Goal: Task Accomplishment & Management: Manage account settings

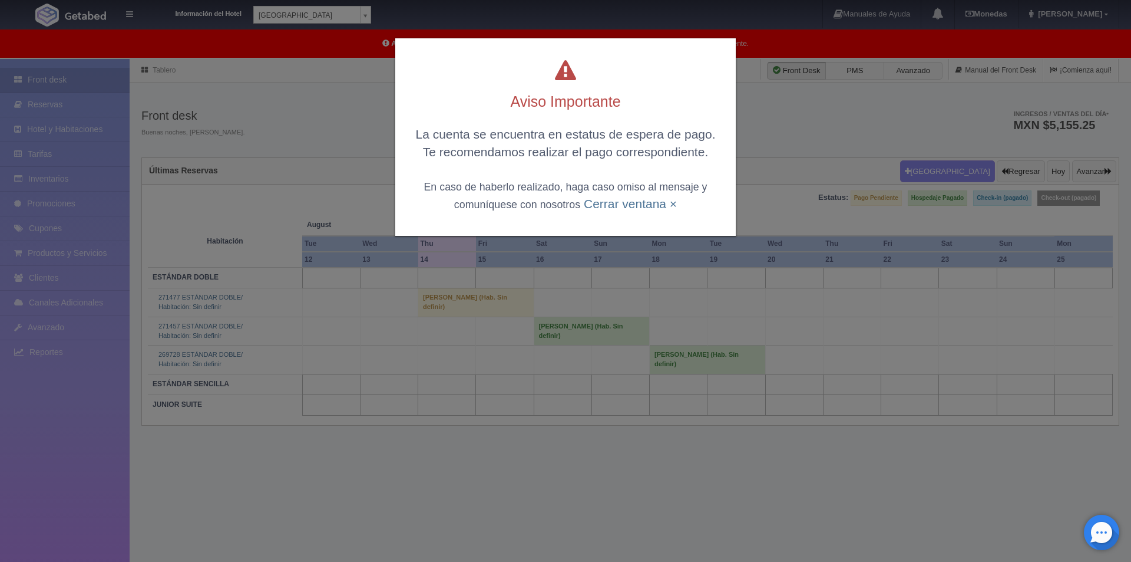
click at [289, 99] on div "Aviso Importante La cuenta se encuentra en estatus de espera de pago. Te recome…" at bounding box center [565, 281] width 1131 height 562
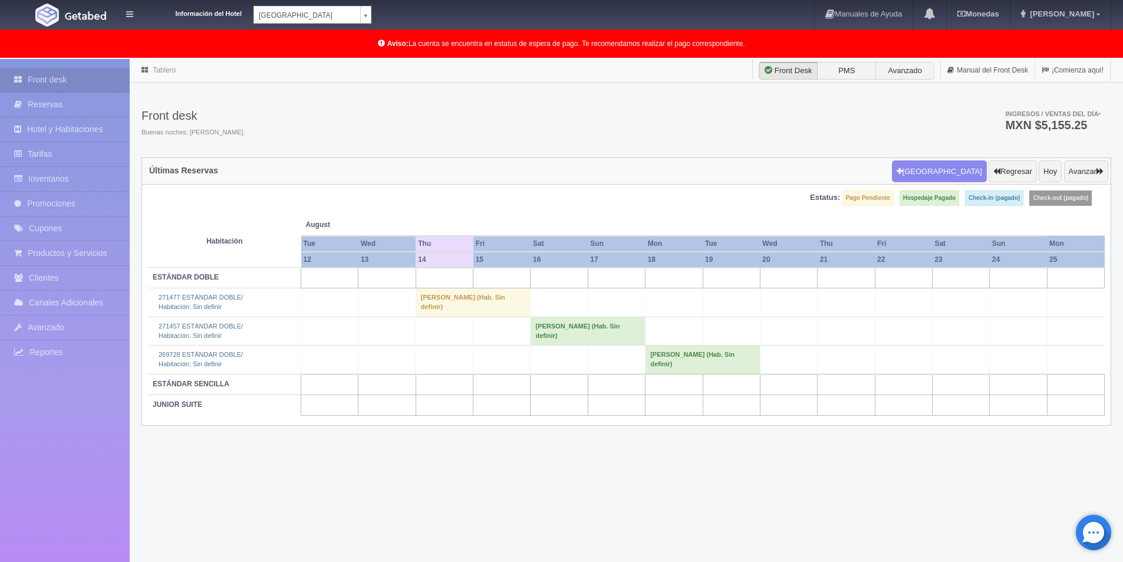
click at [439, 302] on td "Yesica Ochoa Terrones (Hab. Sin definir)" at bounding box center [472, 302] width 115 height 28
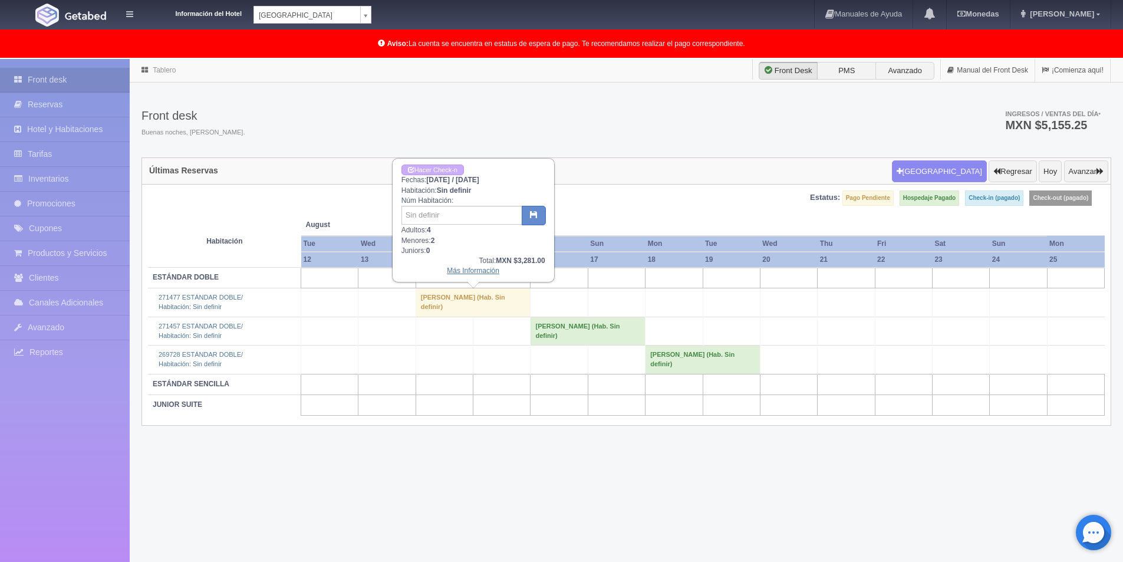
click at [476, 269] on link "Más Información" at bounding box center [473, 270] width 52 height 8
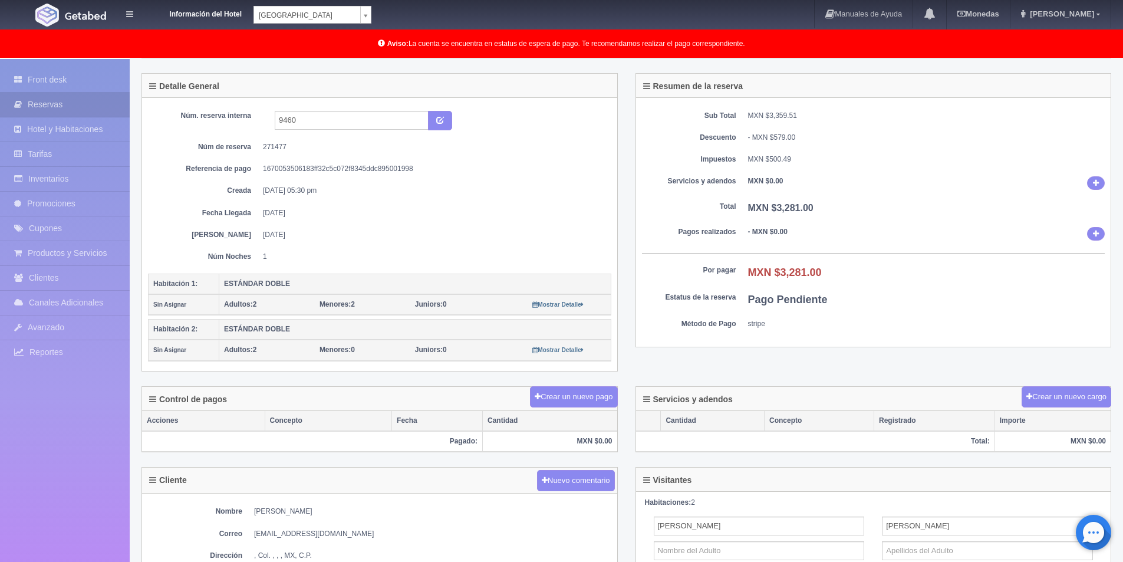
scroll to position [59, 0]
click at [557, 308] on div "Mostrar Detalle" at bounding box center [557, 304] width 95 height 10
click at [562, 306] on small "Mostrar Detalle" at bounding box center [557, 304] width 51 height 6
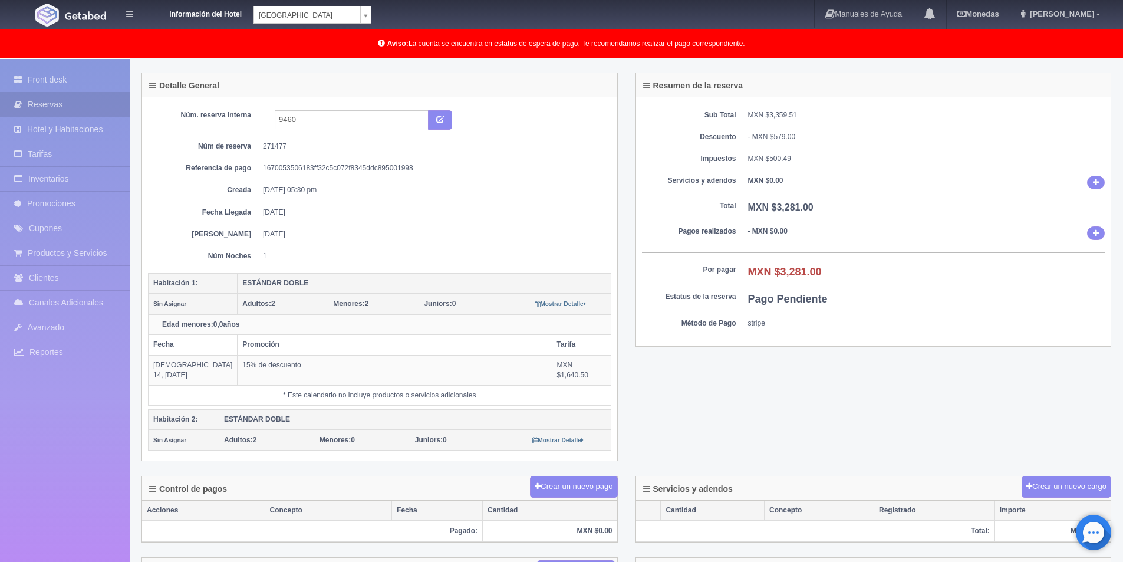
click at [562, 441] on small "Mostrar Detalle" at bounding box center [557, 440] width 51 height 6
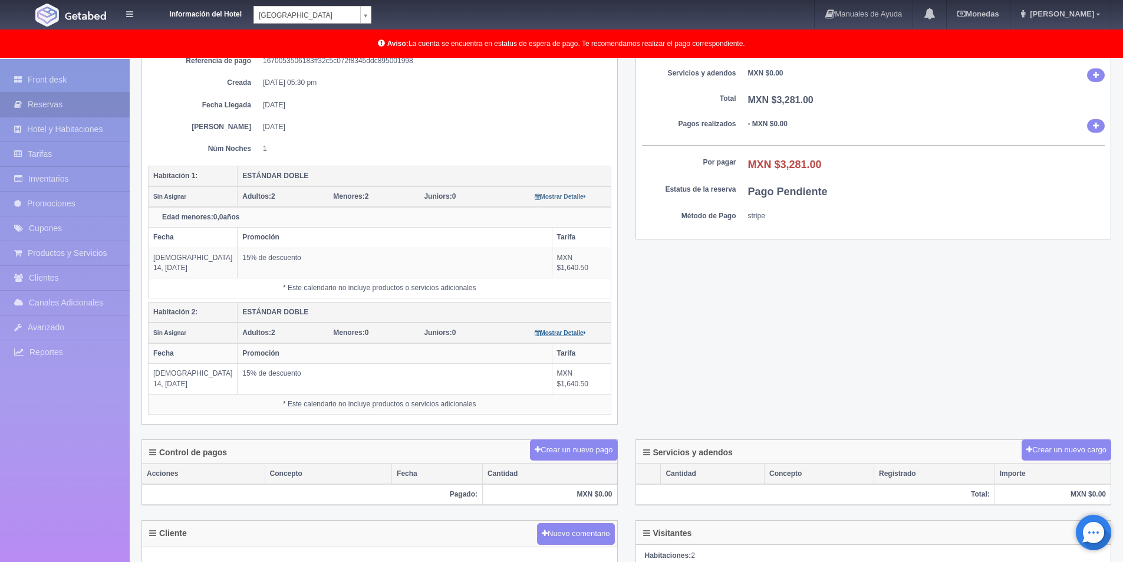
scroll to position [177, 0]
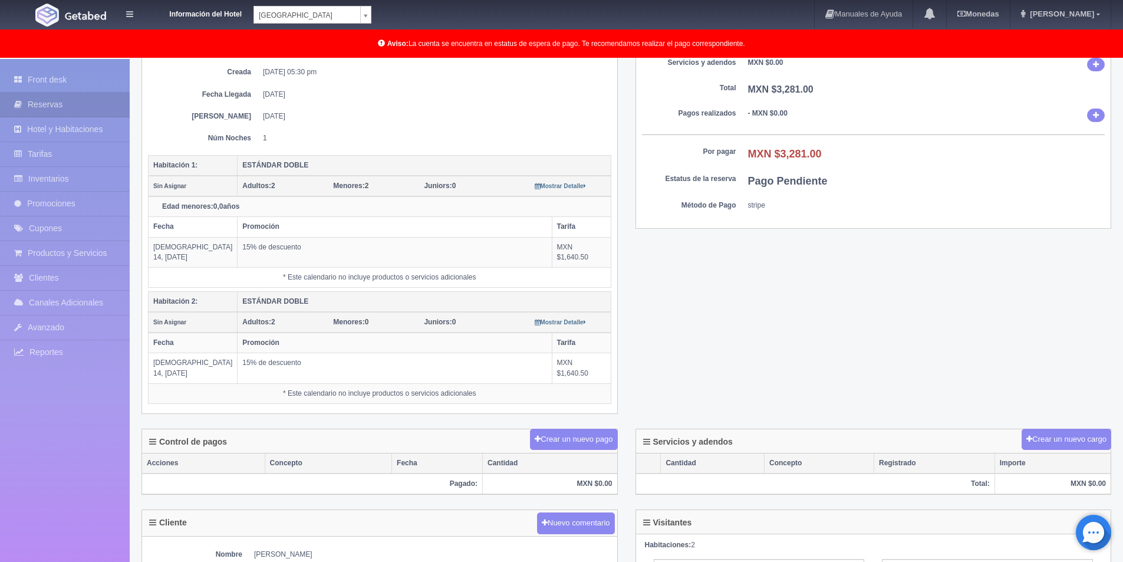
click at [710, 501] on div "Servicios y adendos Crear un nuevo cargo Cantidad Concepto Registrado Importe T…" at bounding box center [873, 468] width 494 height 81
